Goal: Task Accomplishment & Management: Manage account settings

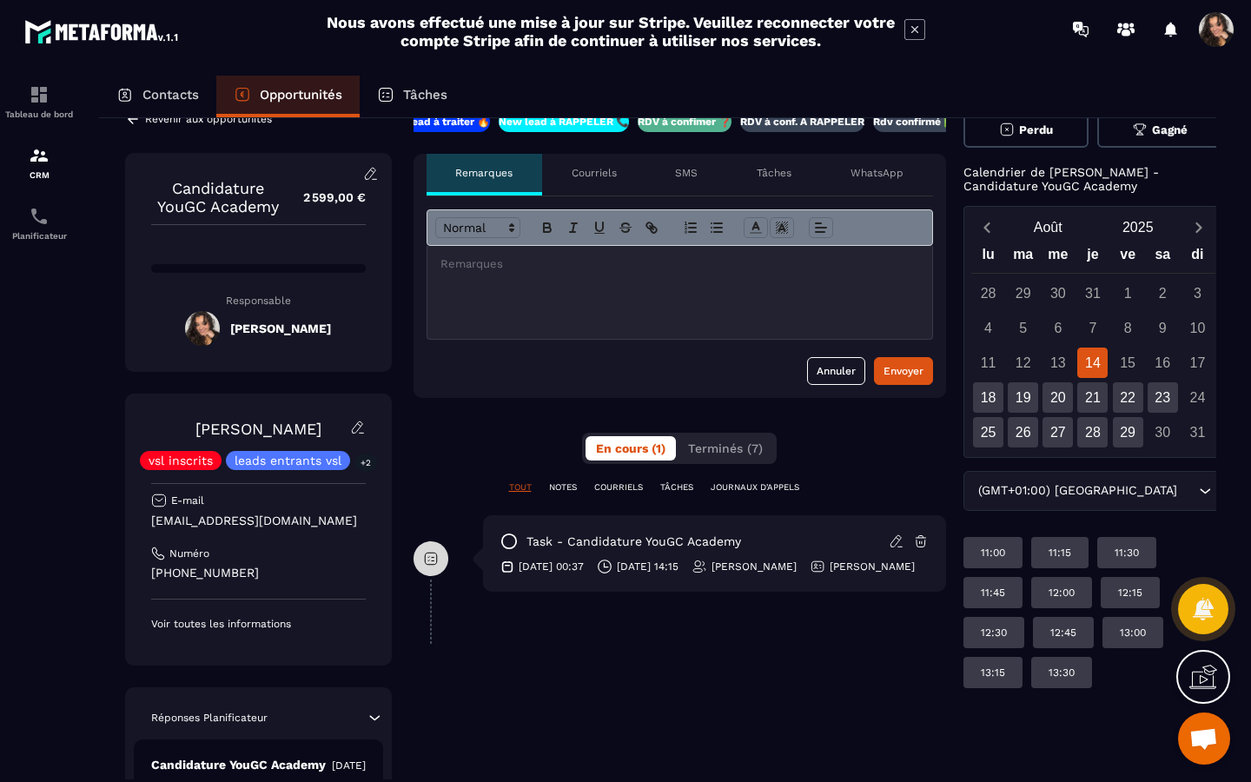
scroll to position [44, 0]
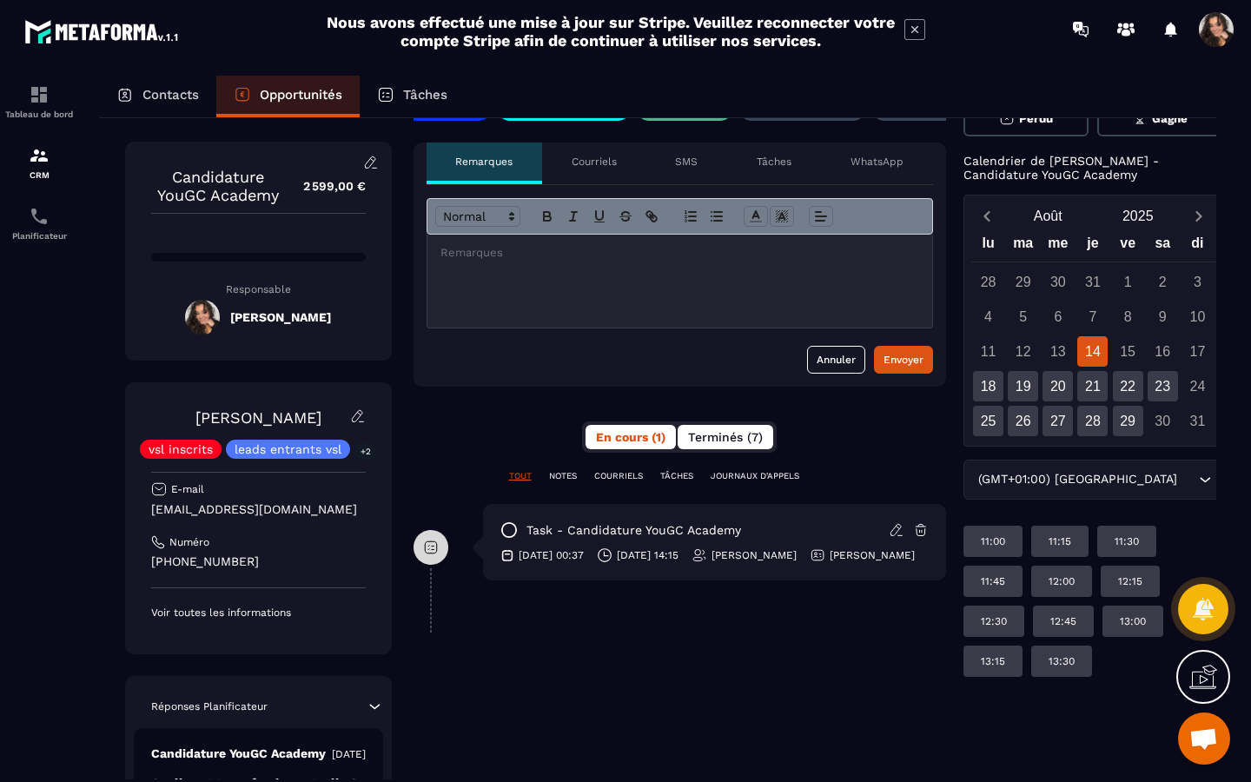
click at [725, 439] on span "Terminés (7)" at bounding box center [725, 437] width 75 height 14
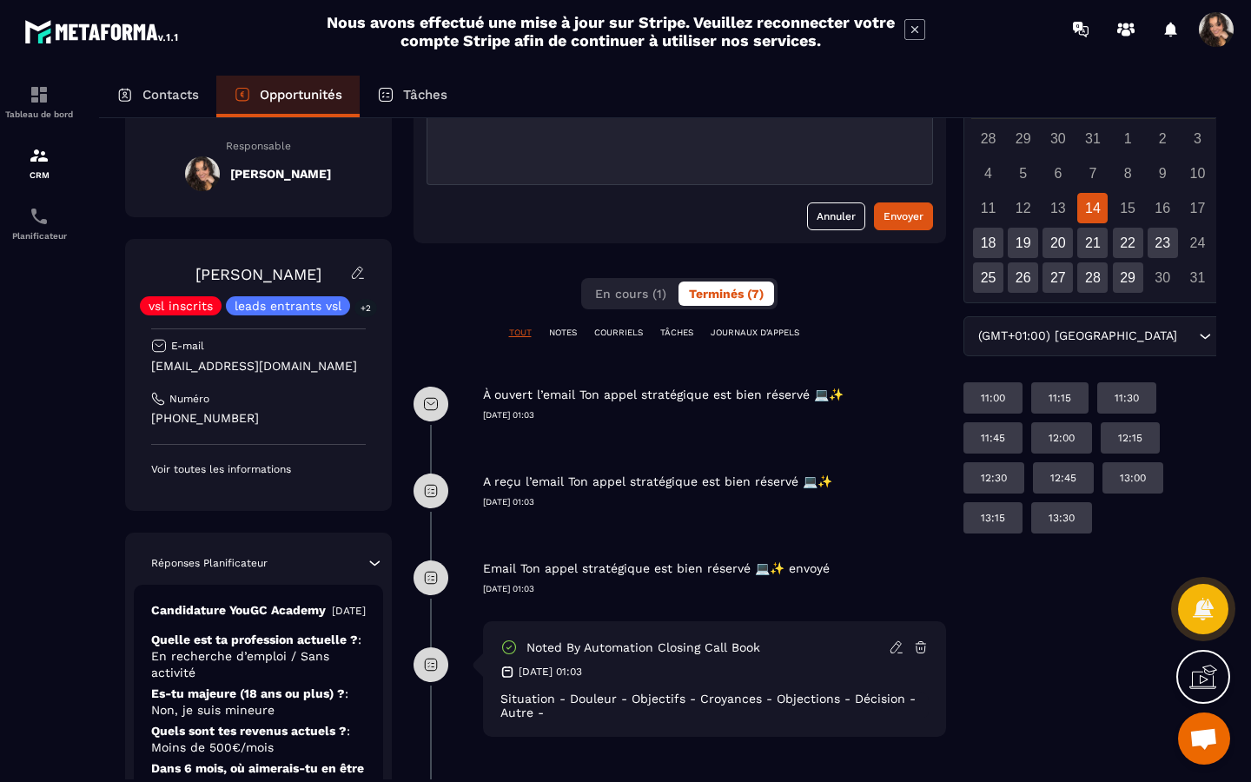
scroll to position [239, 0]
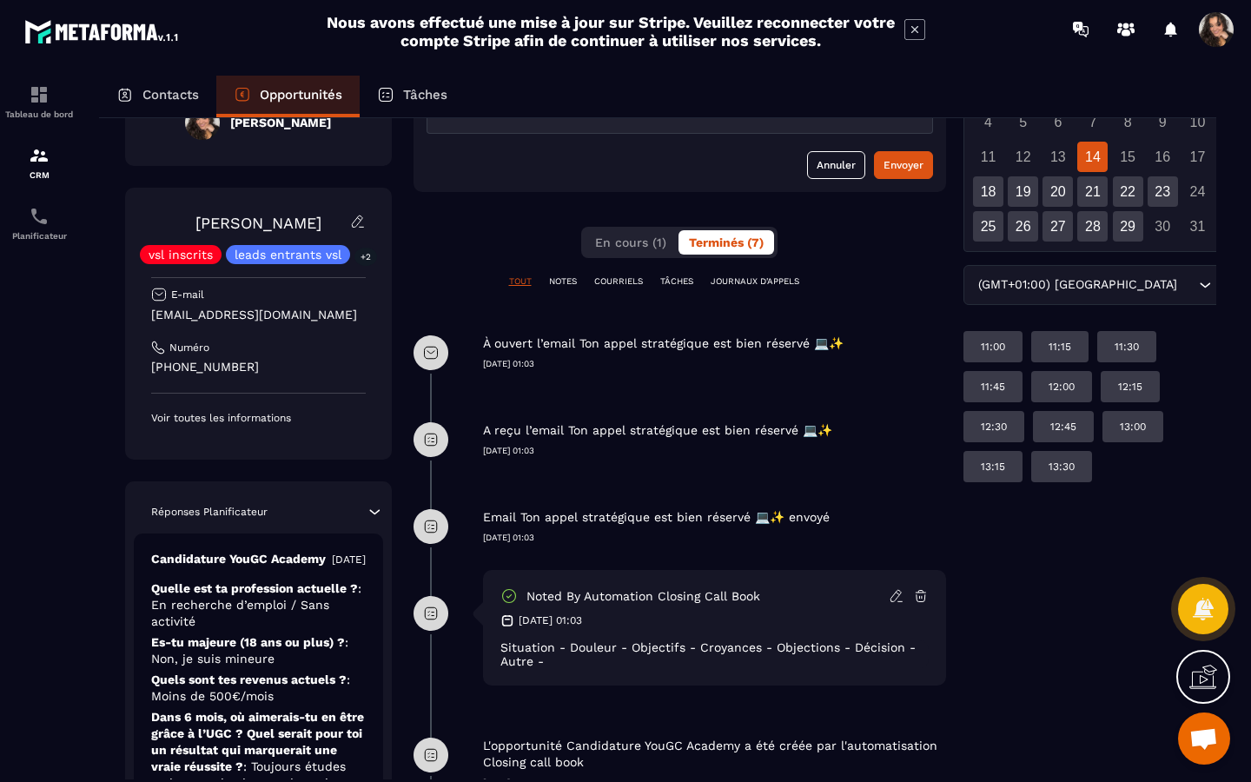
click at [513, 599] on icon at bounding box center [509, 595] width 17 height 17
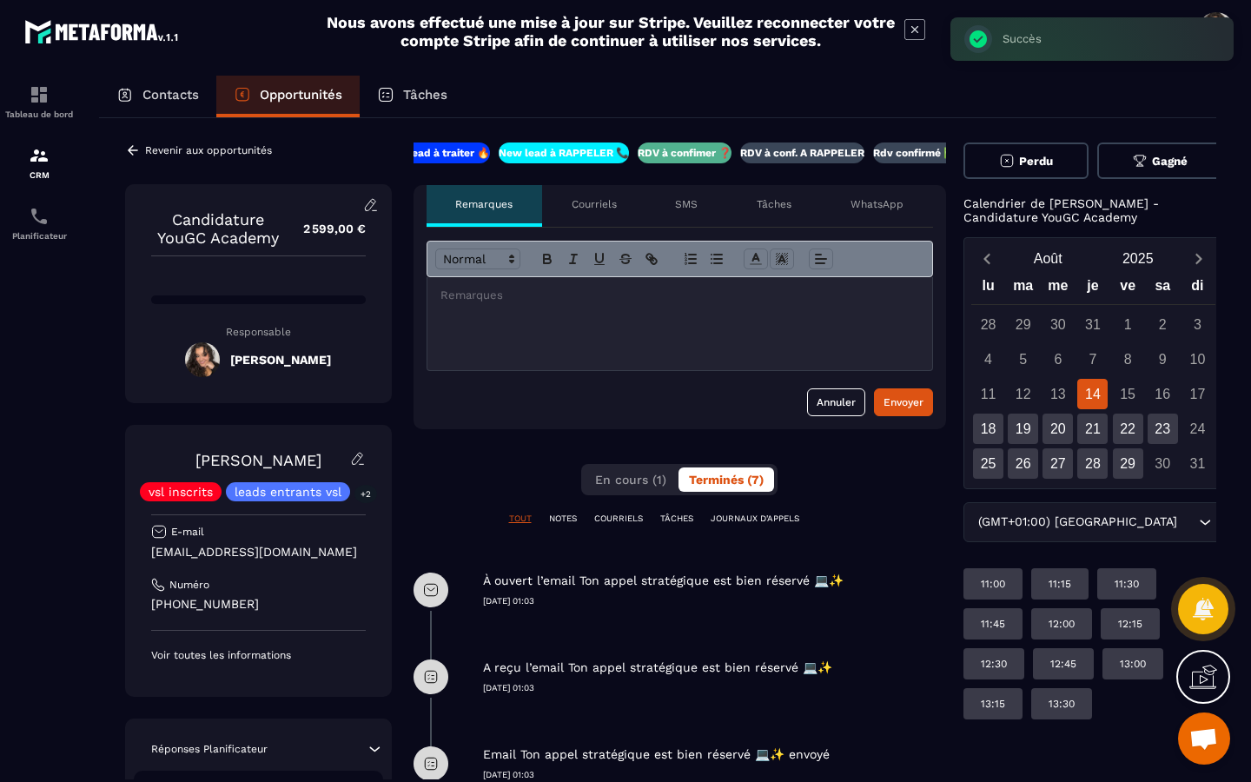
scroll to position [0, 0]
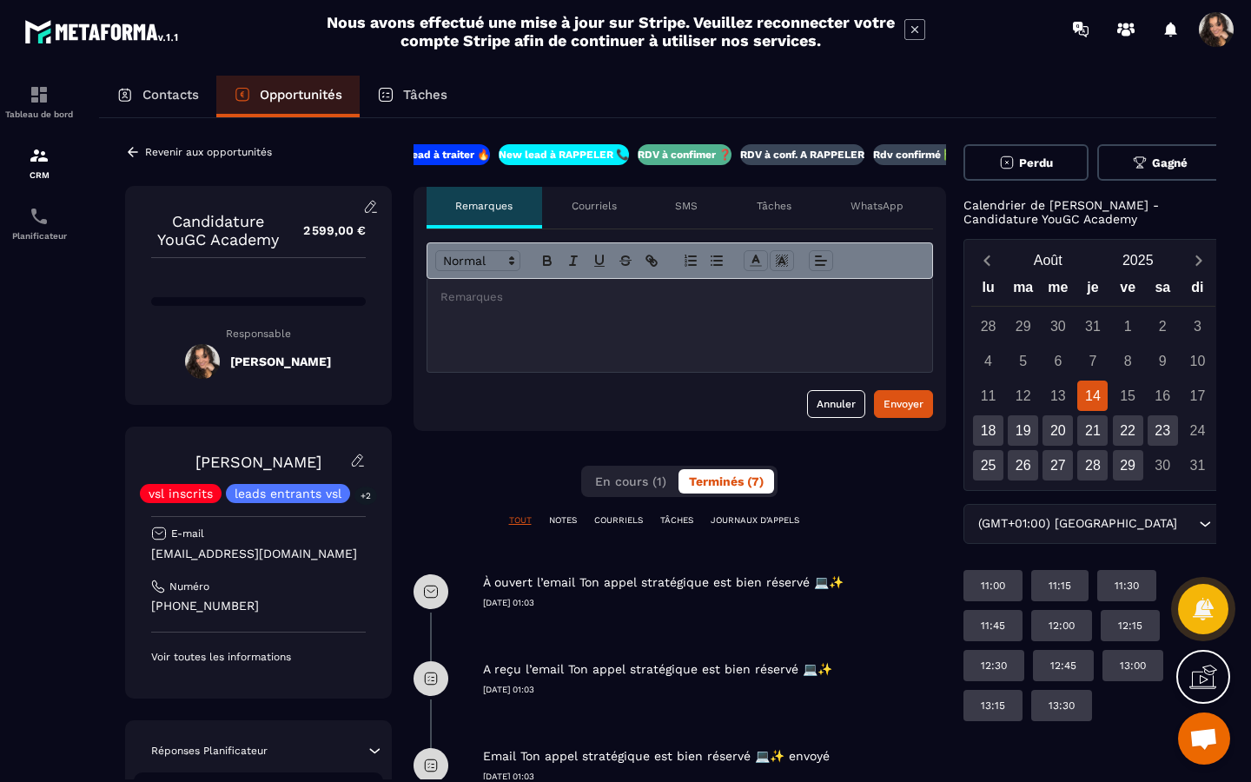
click at [763, 153] on p "RDV à conf. A RAPPELER" at bounding box center [802, 155] width 124 height 14
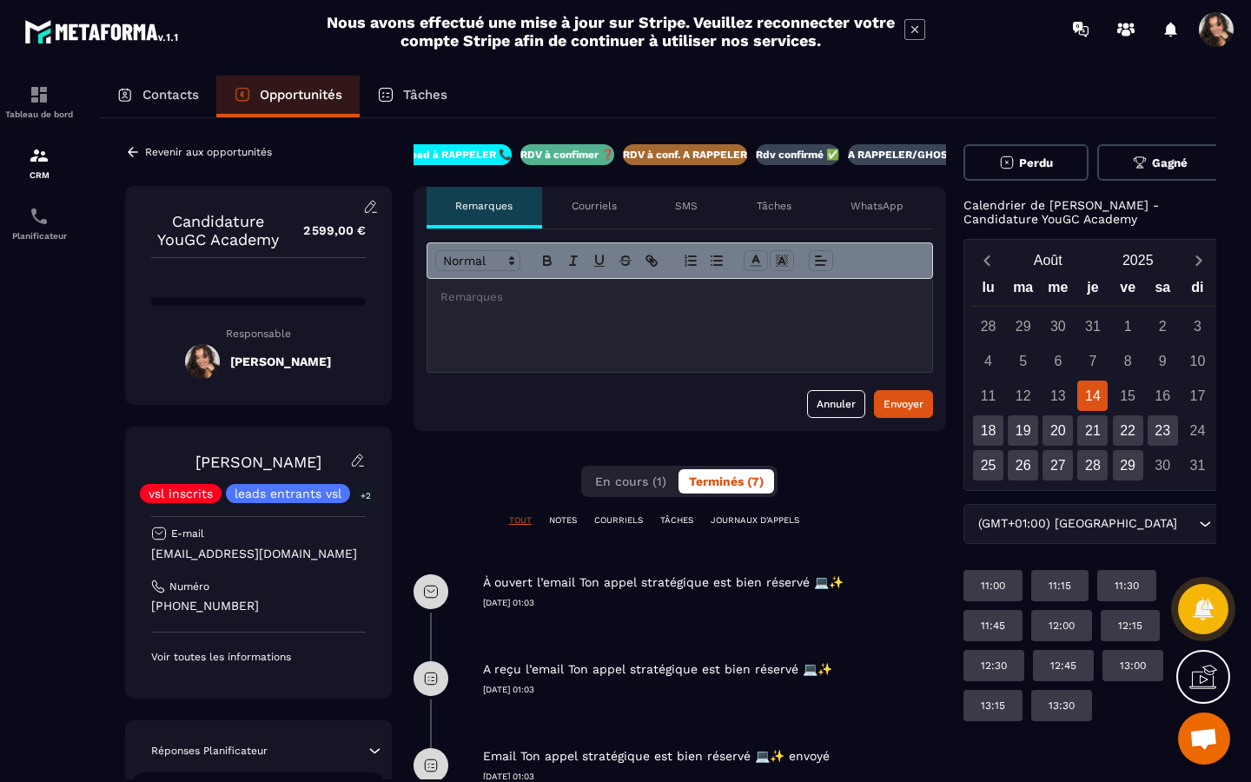
click at [134, 147] on icon at bounding box center [133, 152] width 16 height 16
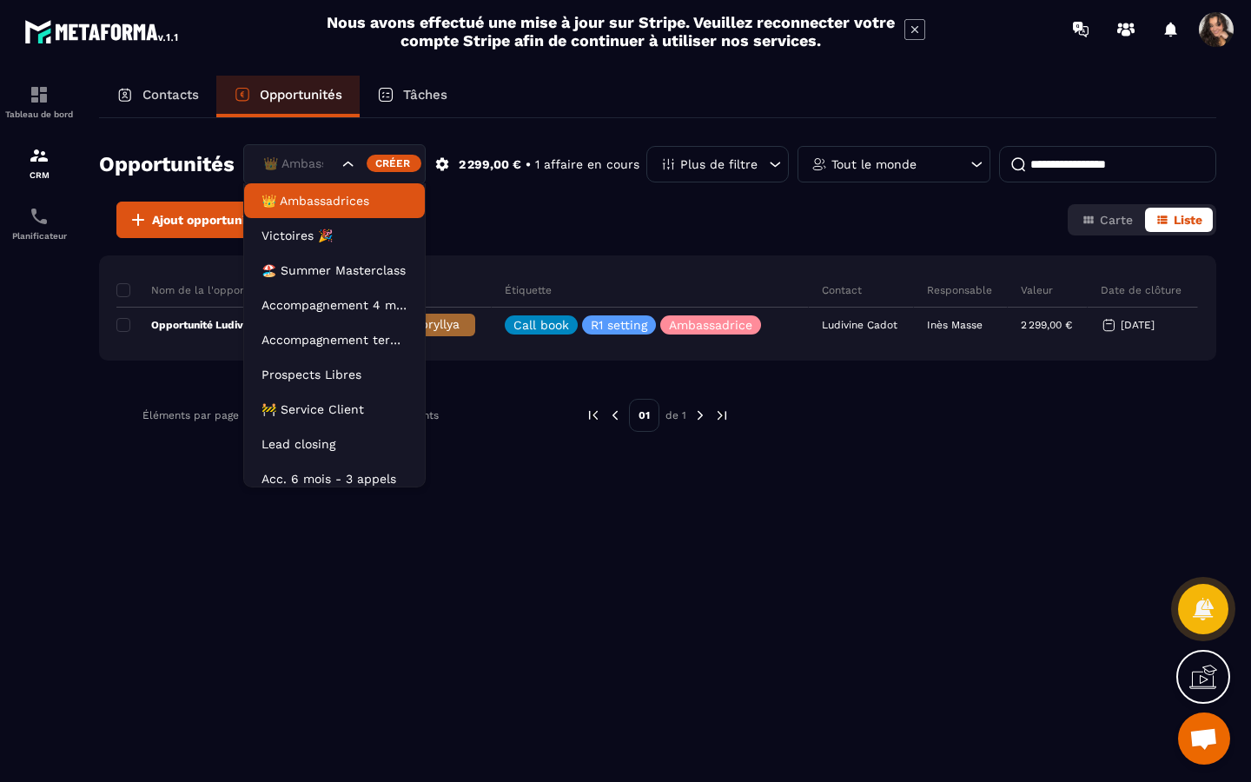
click at [316, 159] on div "👑 Ambassadrices" at bounding box center [298, 164] width 83 height 19
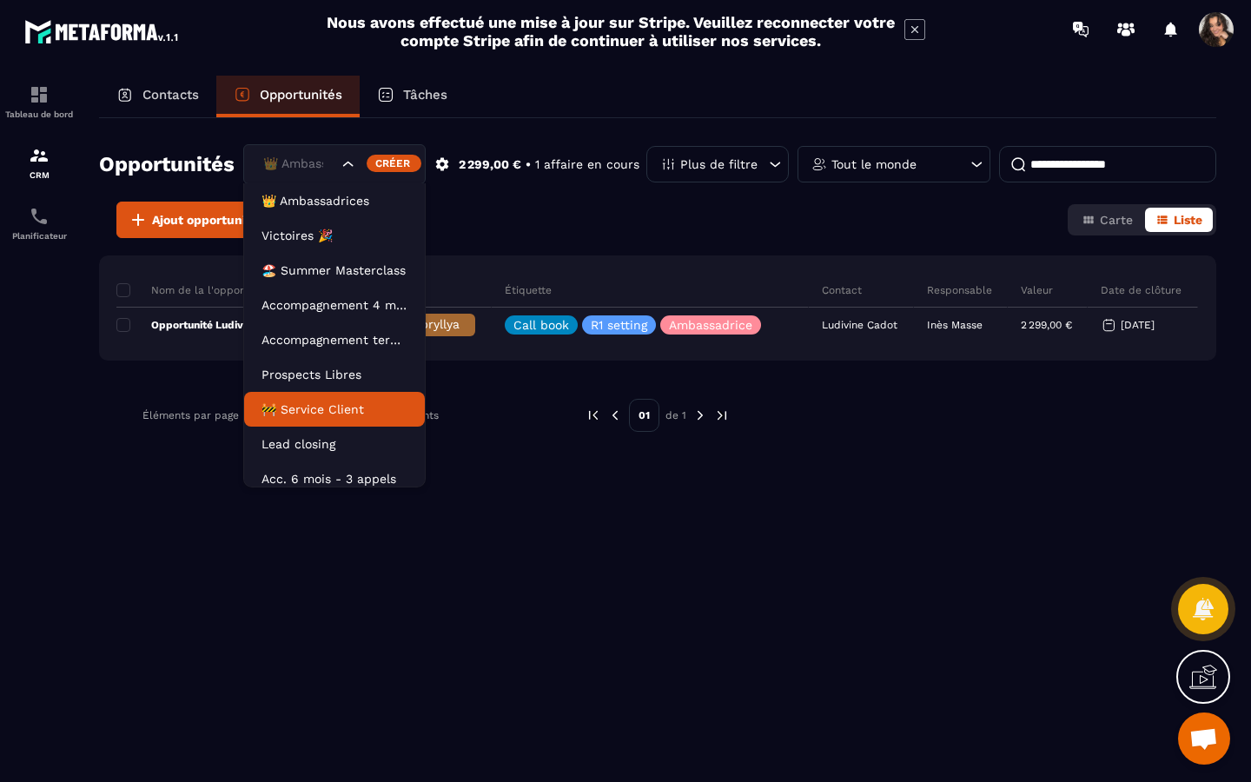
scroll to position [10, 0]
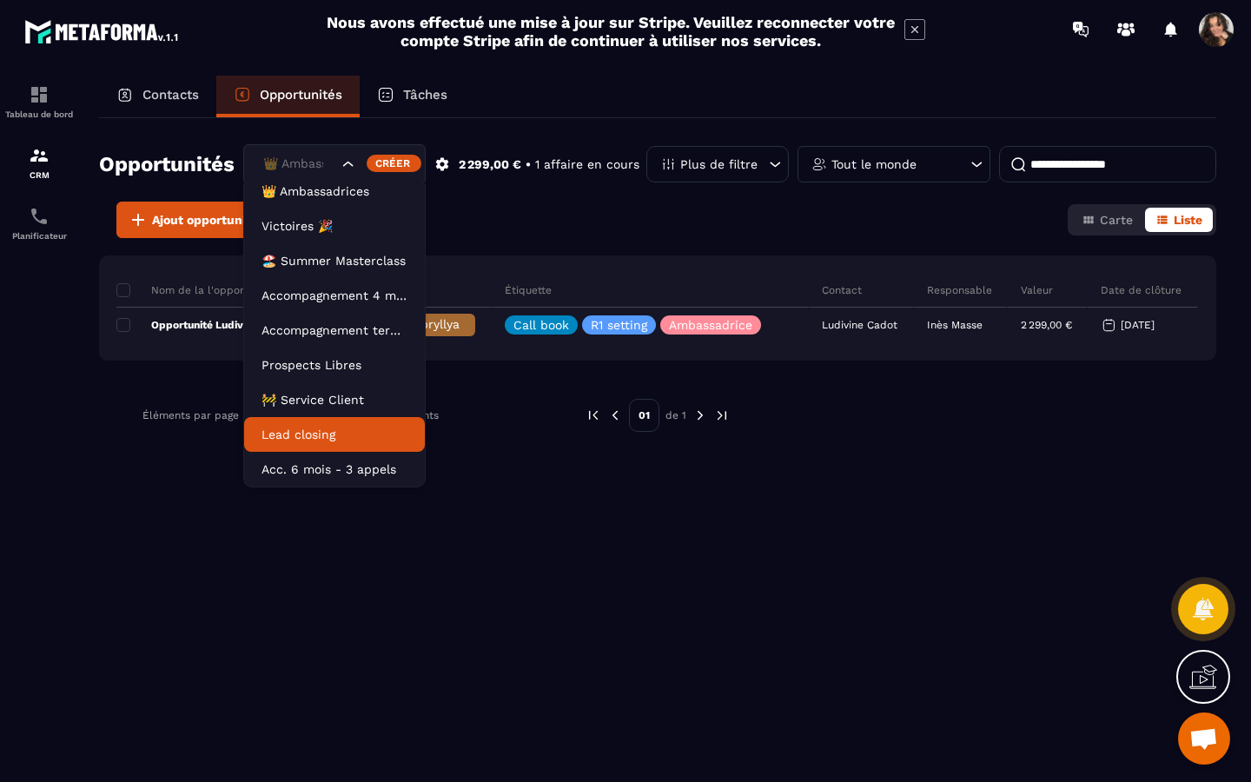
click at [365, 428] on p "Lead closing" at bounding box center [335, 434] width 146 height 17
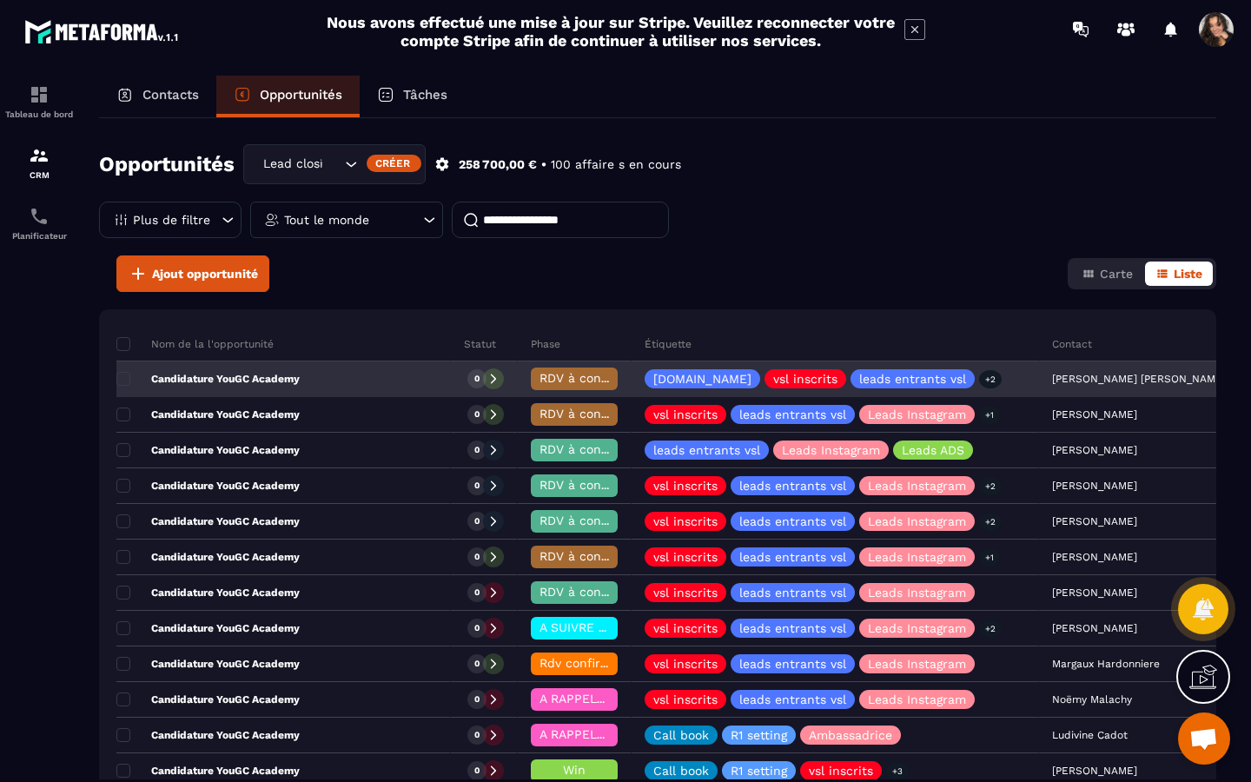
click at [319, 383] on div "Candidature YouGC Academy" at bounding box center [283, 379] width 335 height 35
